Goal: Information Seeking & Learning: Learn about a topic

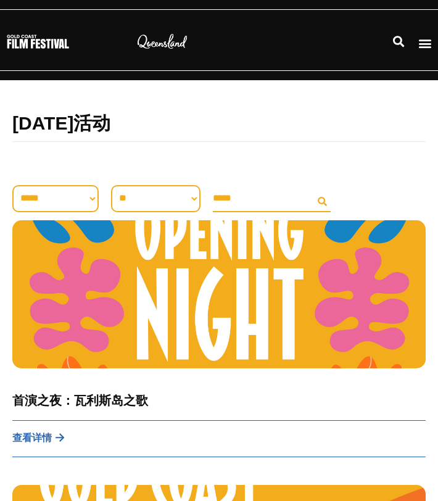
click at [423, 42] on icon "菜单切换" at bounding box center [425, 43] width 14 height 14
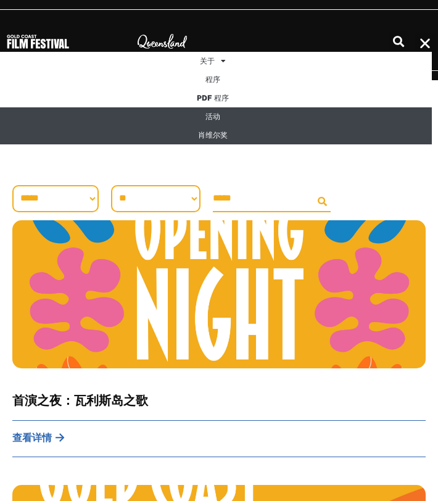
click at [329, 135] on link "肖维尔奖" at bounding box center [213, 135] width 438 height 19
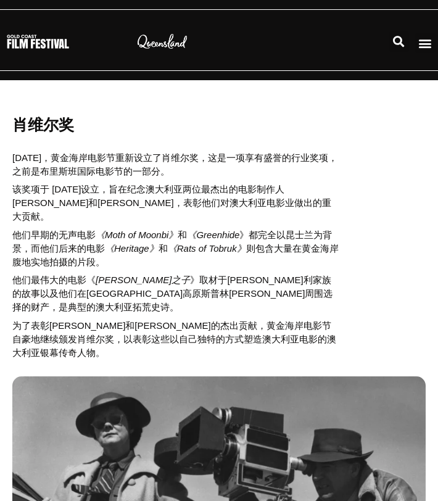
click at [419, 43] on icon "菜单切换" at bounding box center [425, 43] width 14 height 14
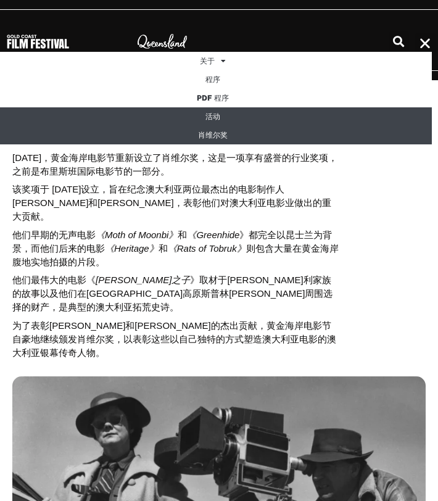
click at [390, 112] on link "活动" at bounding box center [213, 116] width 438 height 19
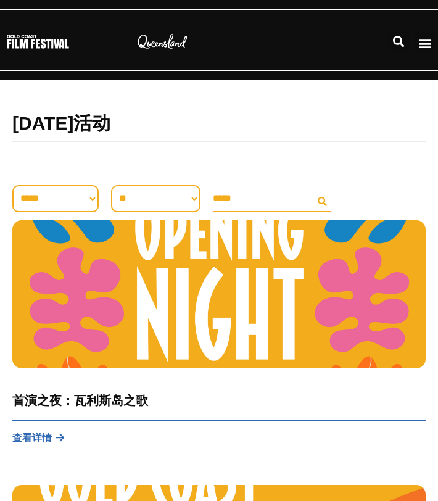
click at [418, 39] on icon "菜单切换" at bounding box center [425, 43] width 14 height 14
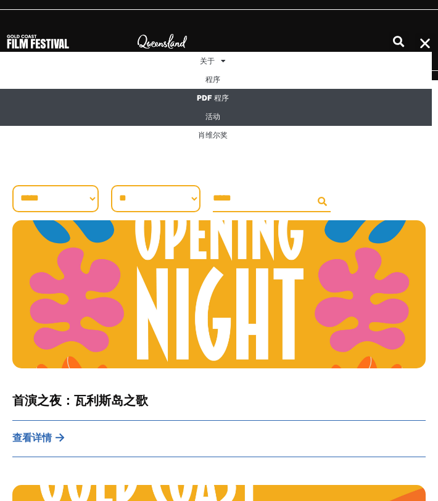
click at [353, 95] on link "PDF 程序" at bounding box center [213, 98] width 438 height 19
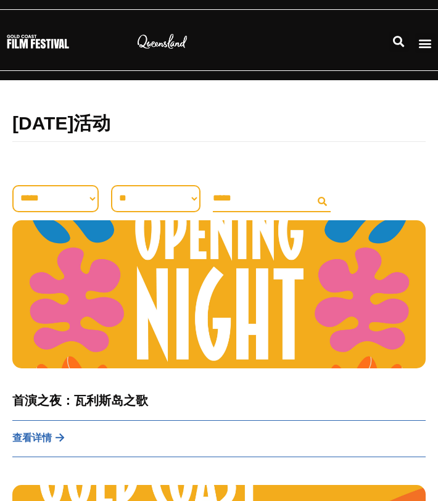
click at [421, 40] on icon "菜单切换" at bounding box center [425, 43] width 14 height 14
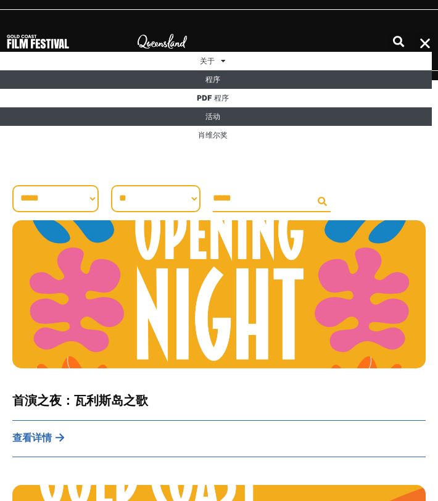
click at [352, 82] on link "程序" at bounding box center [213, 79] width 438 height 19
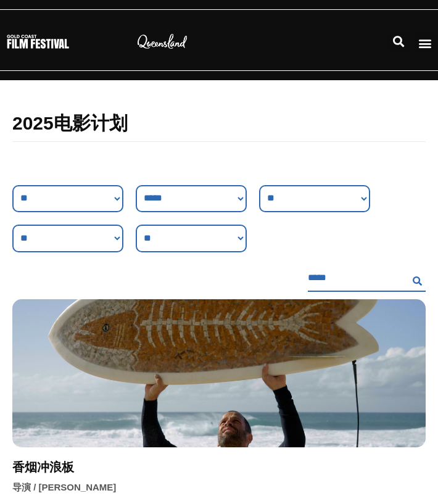
click at [421, 43] on icon "菜单切换" at bounding box center [425, 43] width 14 height 14
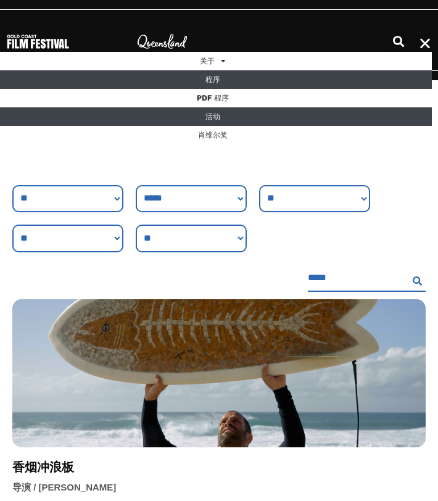
click at [353, 114] on link "活动" at bounding box center [213, 116] width 438 height 19
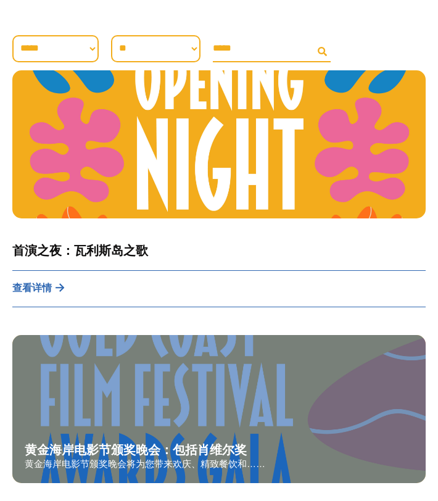
scroll to position [168, 0]
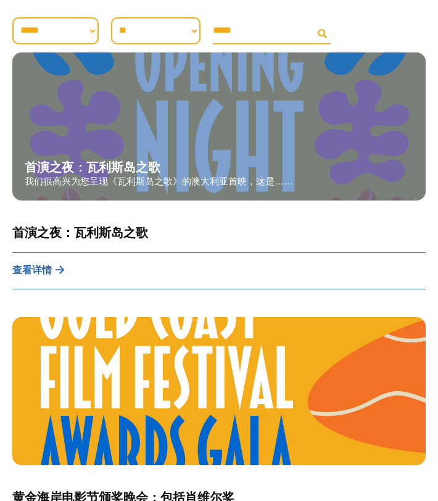
click at [255, 180] on font "我们很高兴为您呈现《瓦利斯岛之歌》的澳大利亚首映，这是……" at bounding box center [159, 181] width 268 height 10
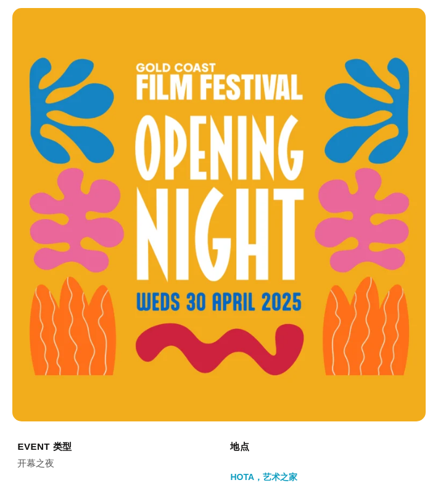
scroll to position [190, 0]
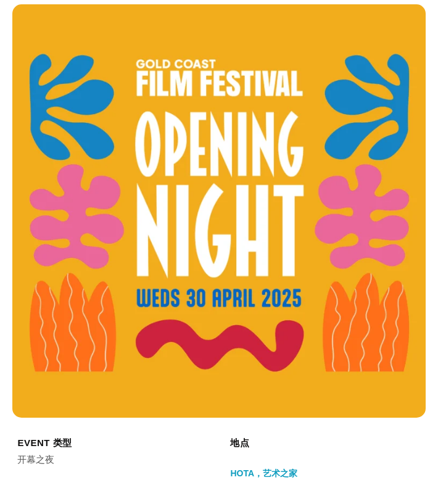
click at [254, 325] on img at bounding box center [218, 210] width 413 height 413
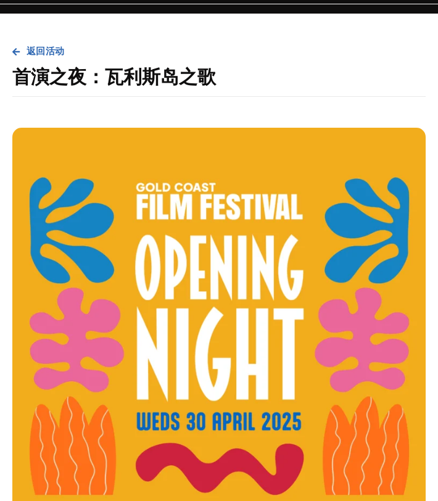
scroll to position [0, 0]
